Goal: Task Accomplishment & Management: Manage account settings

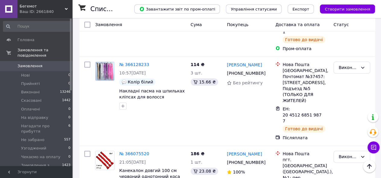
scroll to position [331, 0]
click at [132, 31] on link "2 товара у замовленні" at bounding box center [144, 28] width 50 height 5
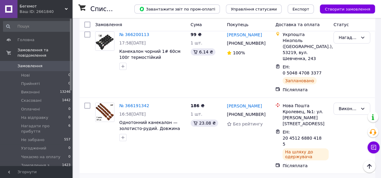
scroll to position [0, 0]
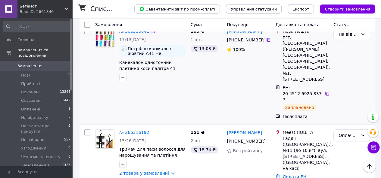
scroll to position [181, 0]
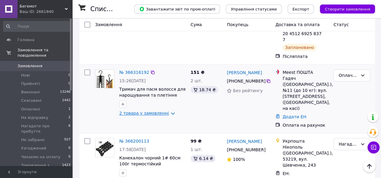
click at [164, 116] on link "2 товара у замовленні" at bounding box center [144, 113] width 50 height 5
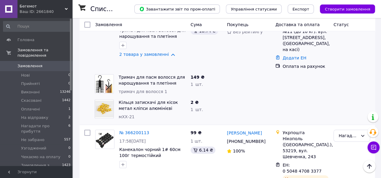
scroll to position [211, 0]
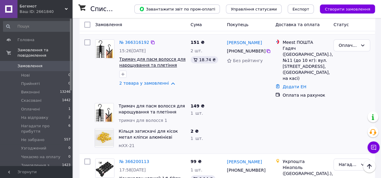
click at [147, 86] on span "Тримач для пасм волосся для нарощування та плетіння волосся канекалона підставк…" at bounding box center [152, 71] width 66 height 29
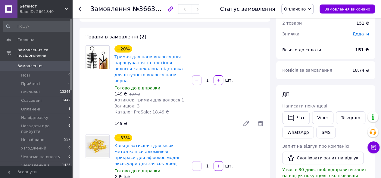
scroll to position [30, 0]
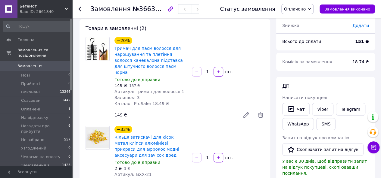
click at [245, 118] on icon at bounding box center [245, 115] width 5 height 5
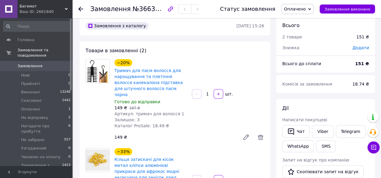
scroll to position [0, 0]
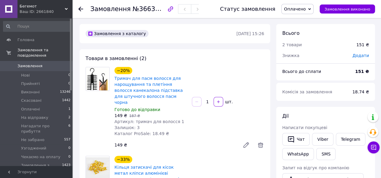
click at [29, 64] on span "Замовлення" at bounding box center [29, 66] width 25 height 5
